Goal: Information Seeking & Learning: Learn about a topic

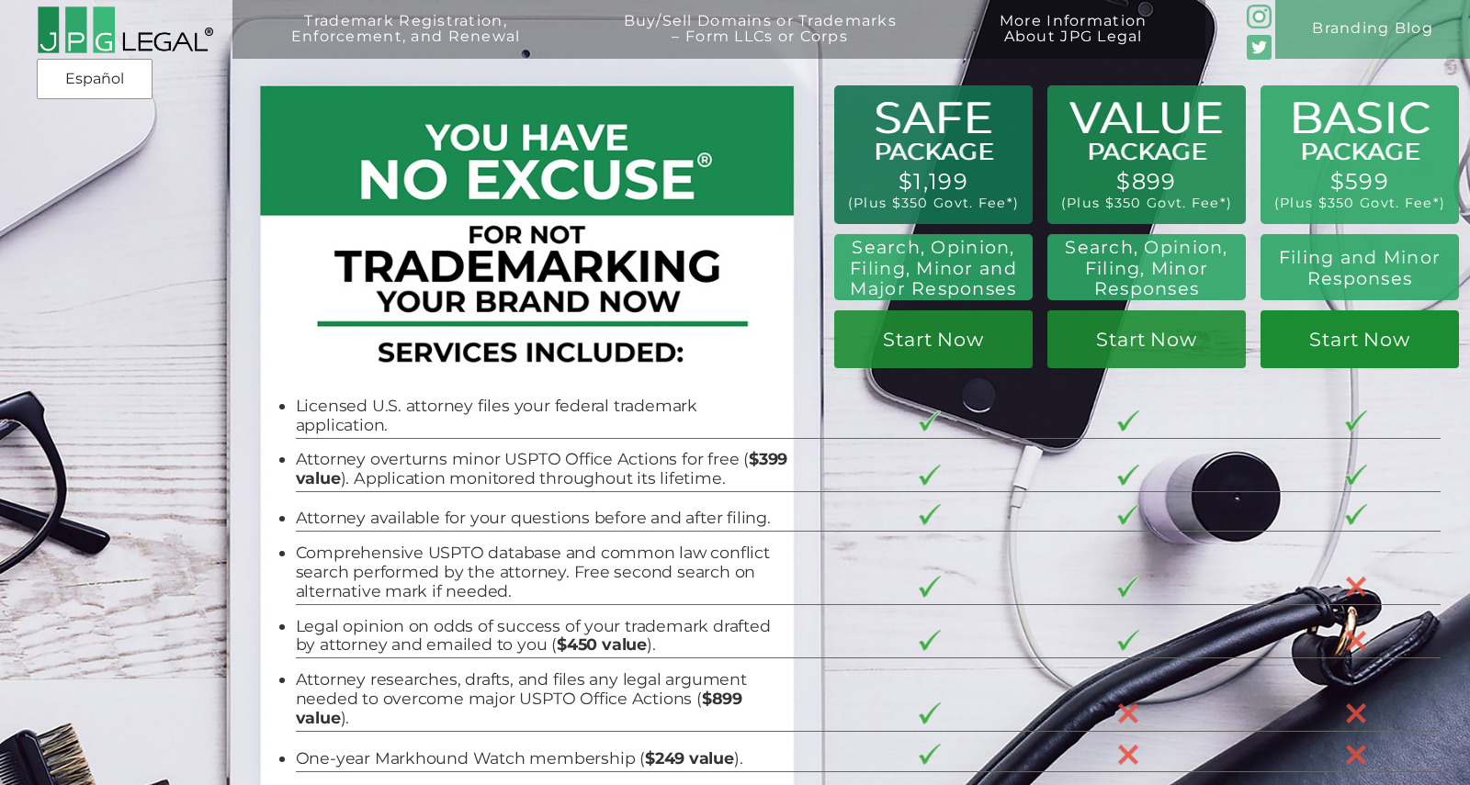
click at [1404, 353] on link "Start Now" at bounding box center [1359, 339] width 198 height 58
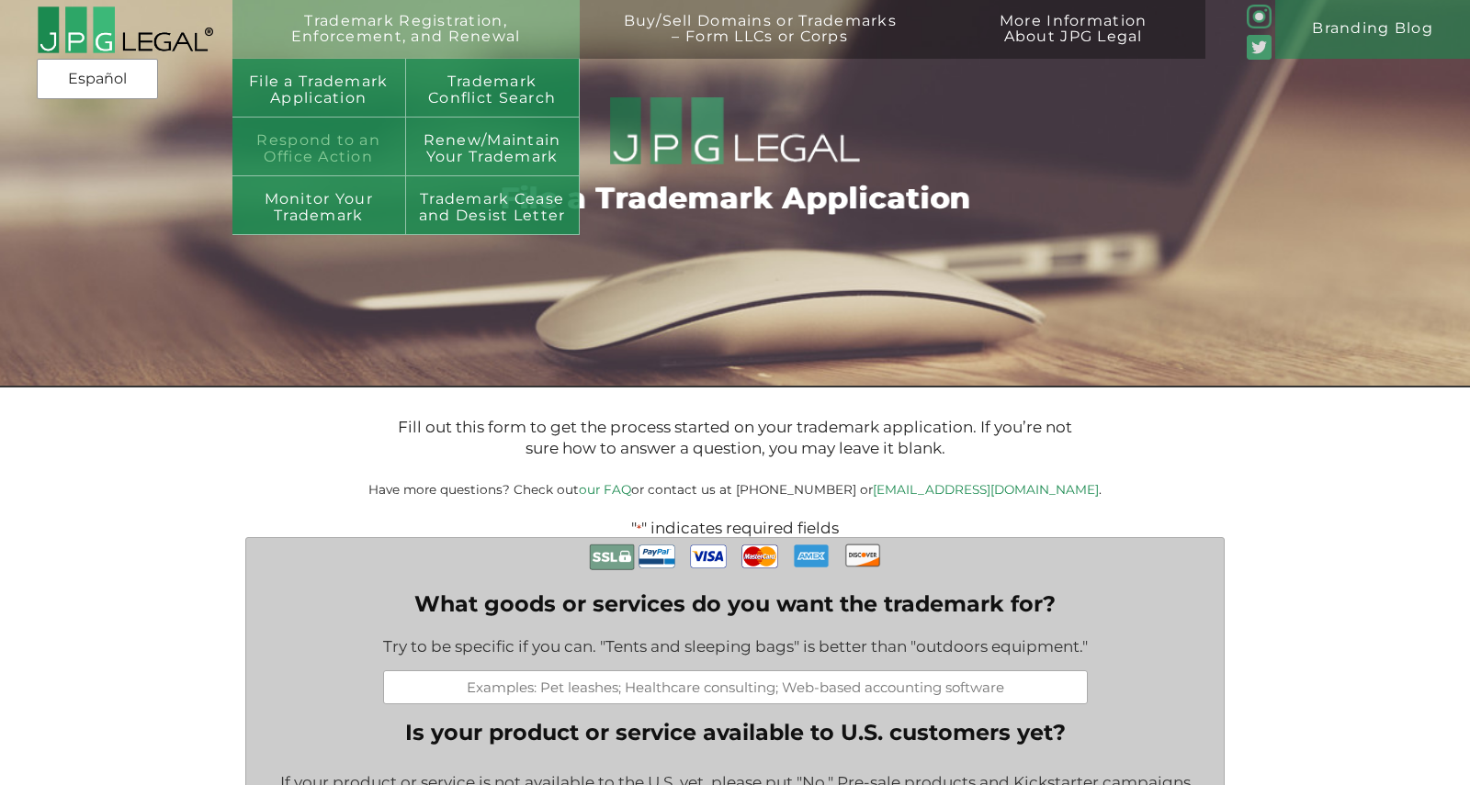
click at [325, 141] on link "Respond to an Office Action" at bounding box center [319, 147] width 174 height 59
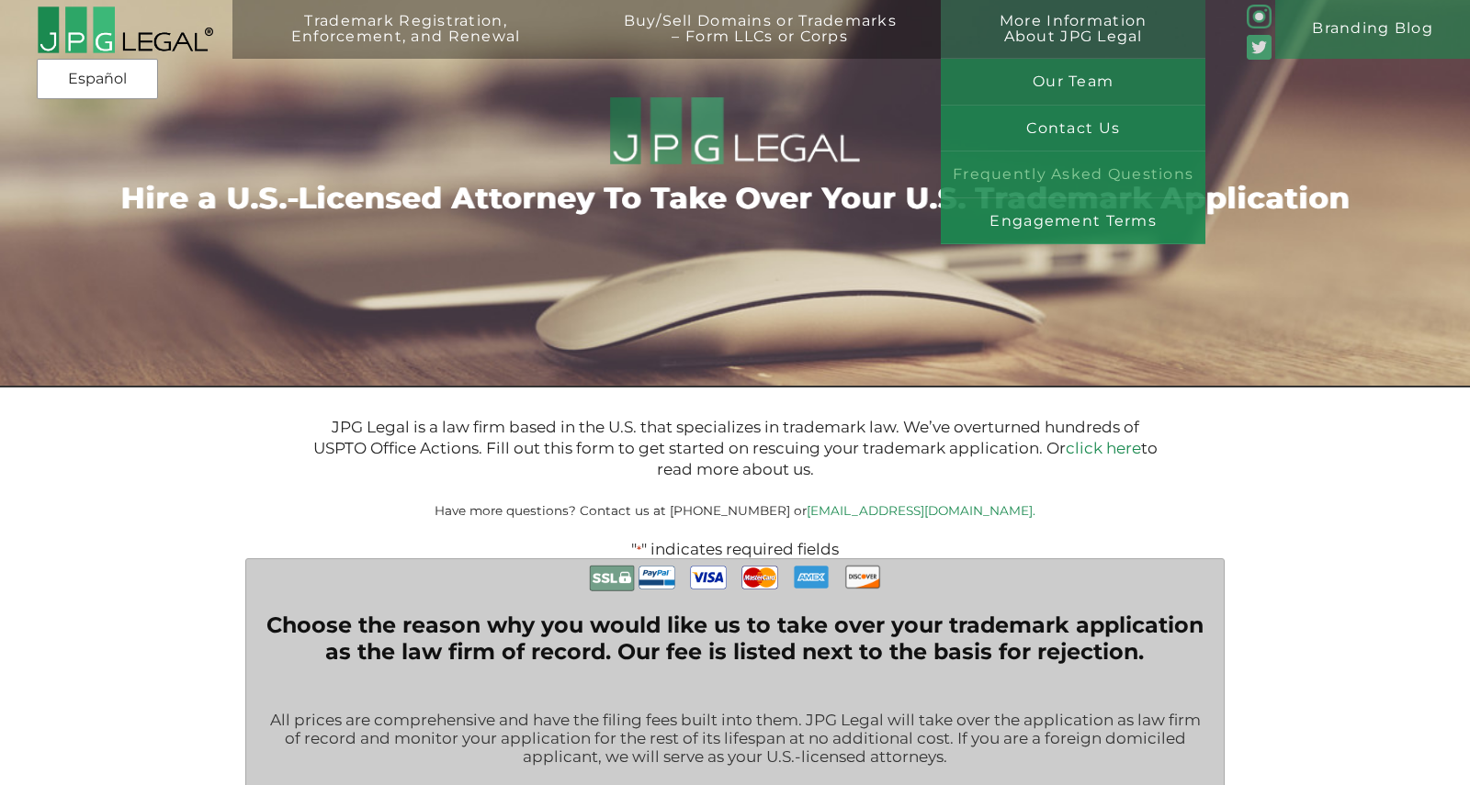
click at [1063, 159] on link "Frequently Asked Questions" at bounding box center [1073, 175] width 265 height 47
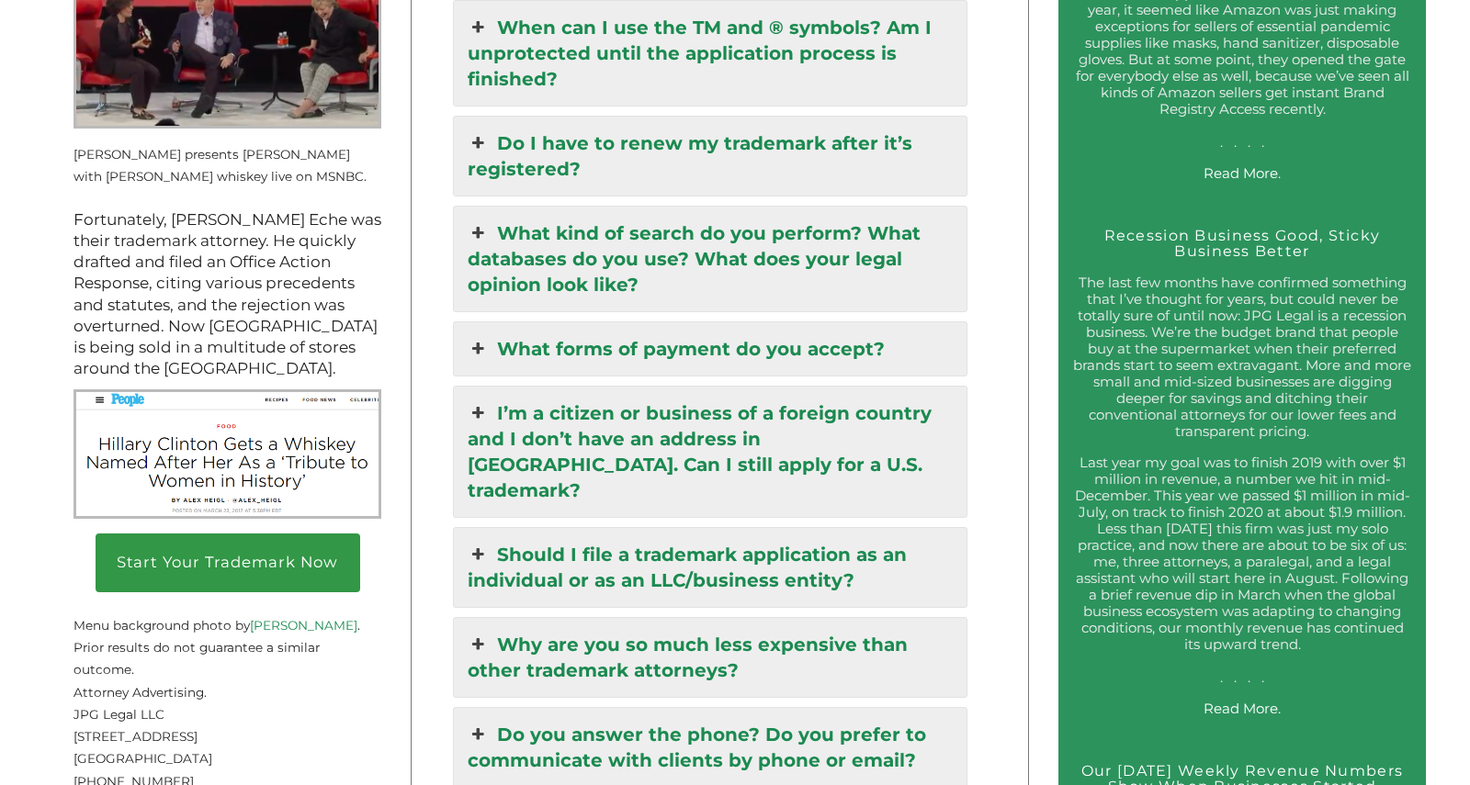
scroll to position [2703, 0]
